Goal: Task Accomplishment & Management: Manage account settings

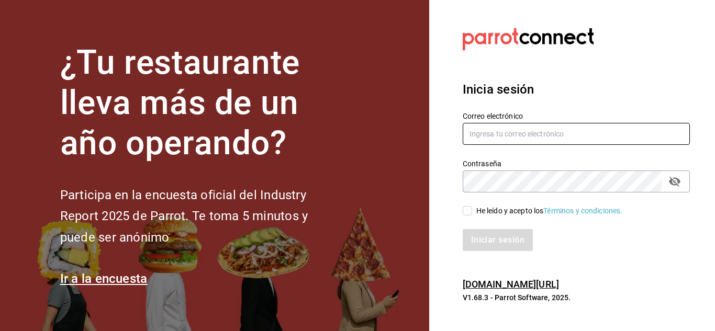
click at [532, 140] on input "text" at bounding box center [576, 134] width 227 height 22
click at [522, 130] on input "text" at bounding box center [576, 134] width 227 height 22
paste input "erickespindola.makasafety@gmail.com"
type input "erickespindola.makasafety@gmail.com"
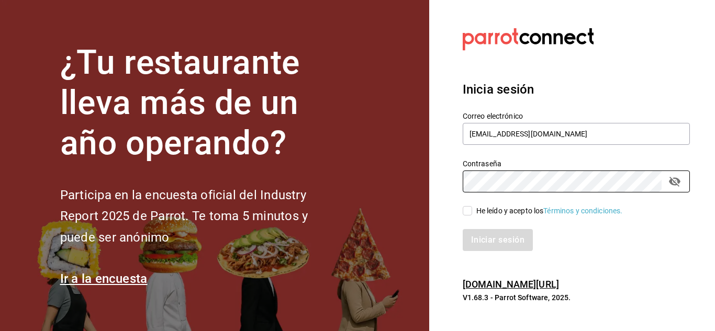
click at [469, 209] on input "He leído y acepto los Términos y condiciones." at bounding box center [467, 210] width 9 height 9
checkbox input "true"
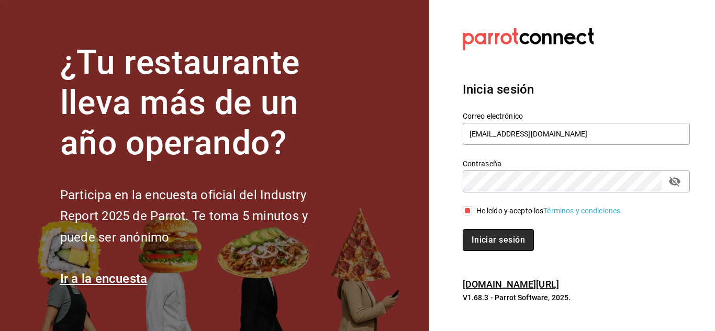
click at [479, 239] on button "Iniciar sesión" at bounding box center [498, 240] width 71 height 22
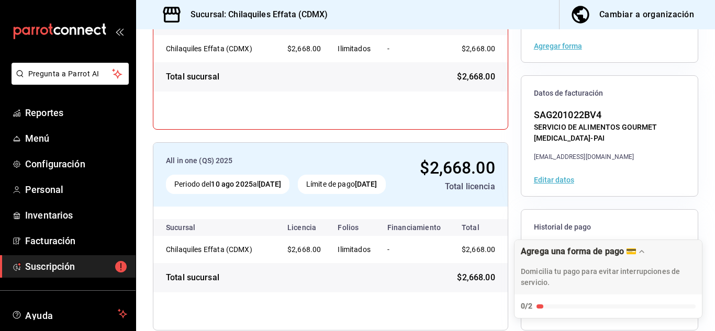
scroll to position [206, 0]
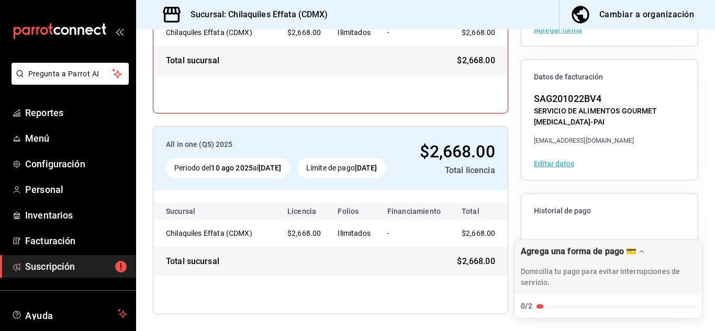
click at [583, 115] on div "SERVICIO DE ALIMENTOS GOURMET [MEDICAL_DATA]-PAI" at bounding box center [609, 117] width 151 height 22
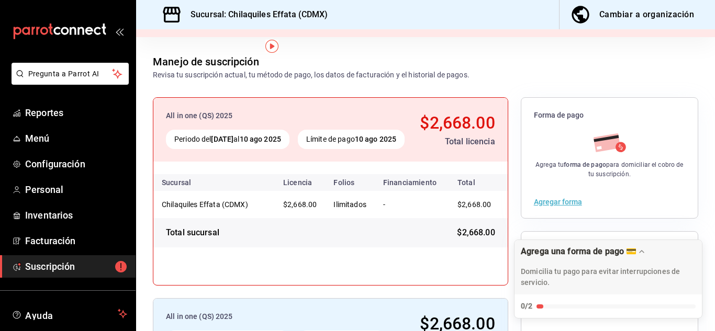
scroll to position [52, 0]
